Goal: Information Seeking & Learning: Learn about a topic

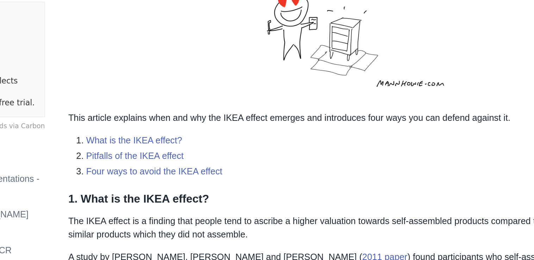
scroll to position [90, 0]
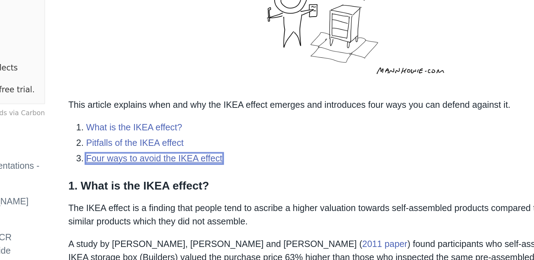
click at [243, 197] on link "Four ways to avoid the IKEA effect" at bounding box center [211, 196] width 86 height 6
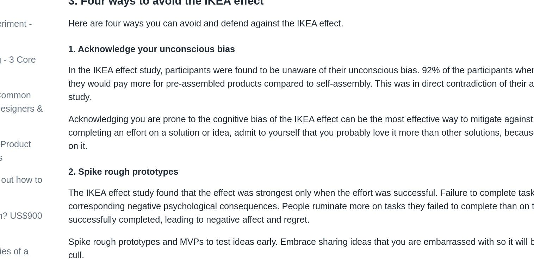
scroll to position [687, 0]
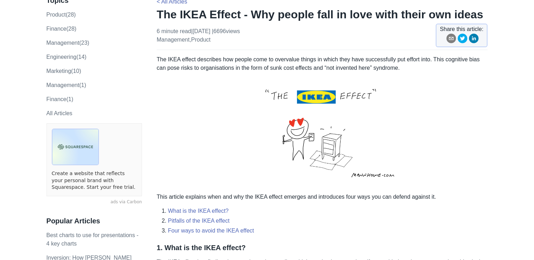
scroll to position [0, 0]
